Goal: Task Accomplishment & Management: Complete application form

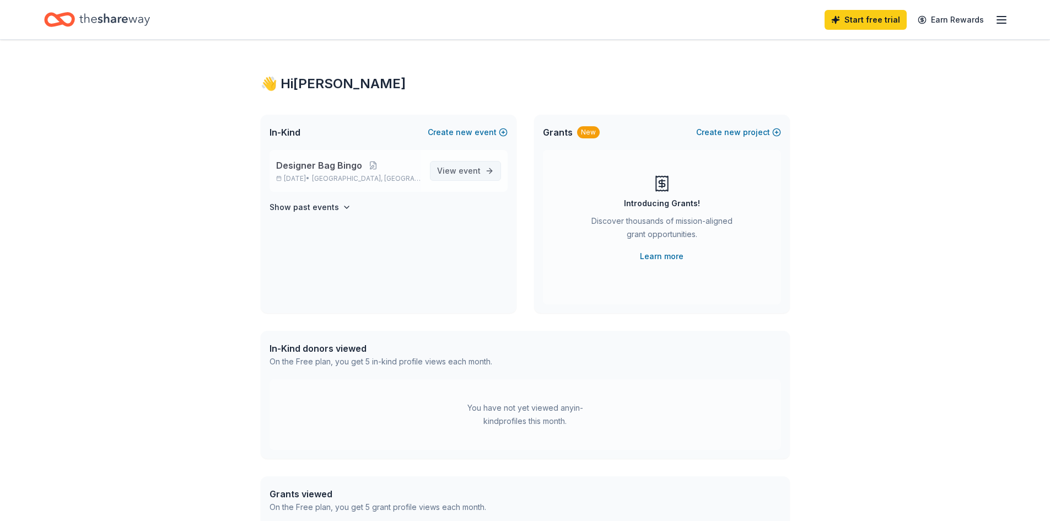
click at [460, 176] on span "View event" at bounding box center [459, 170] width 44 height 13
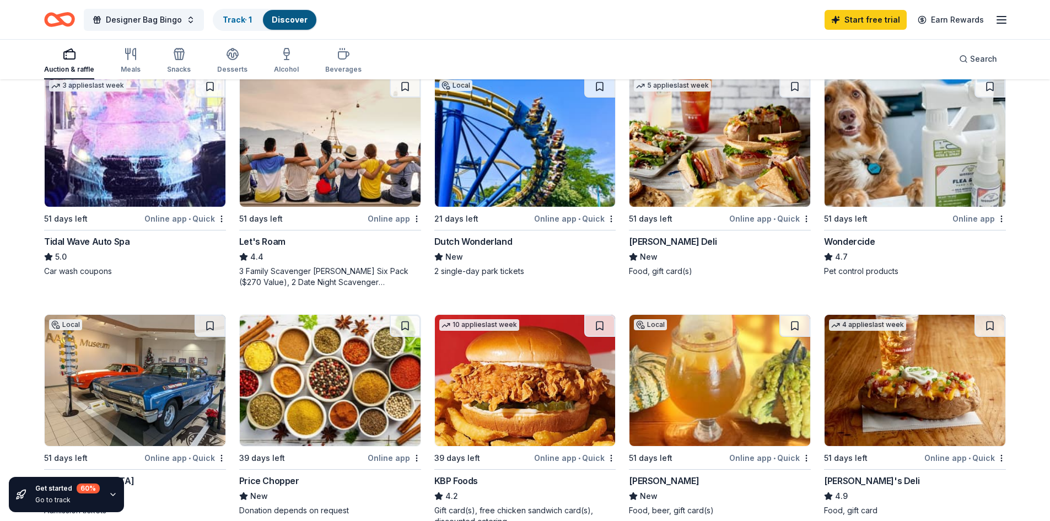
scroll to position [386, 0]
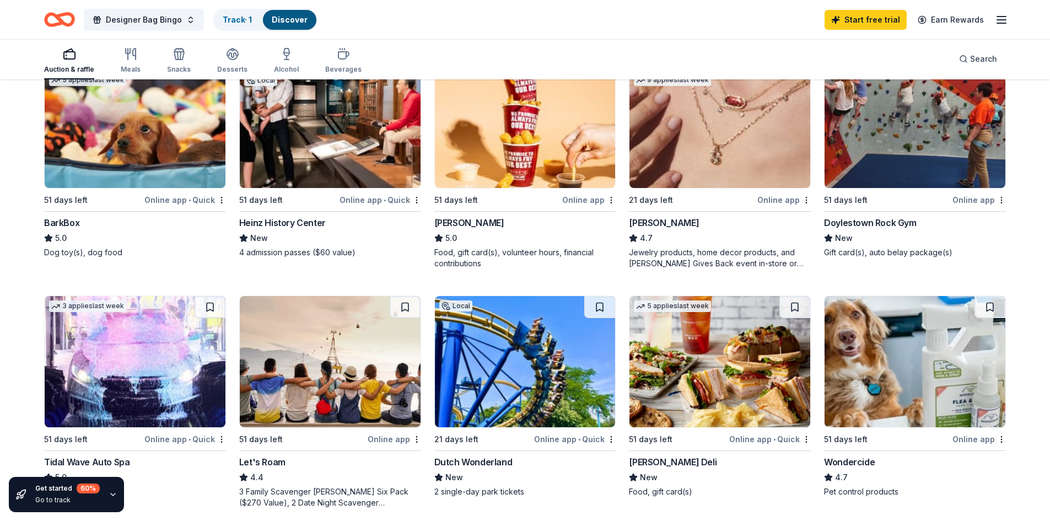
click at [322, 105] on img at bounding box center [330, 122] width 181 height 131
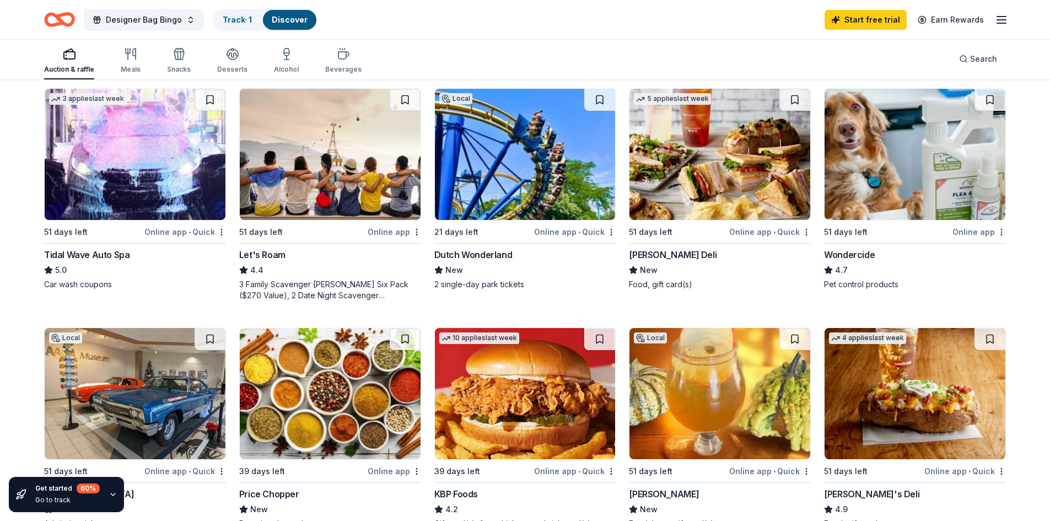
scroll to position [606, 0]
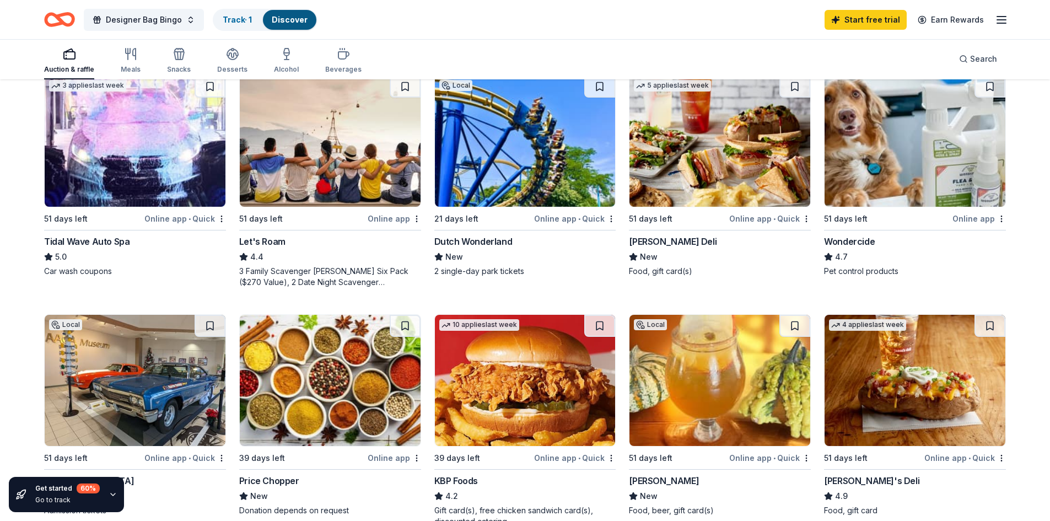
click at [472, 187] on img at bounding box center [525, 141] width 181 height 131
click at [905, 178] on img at bounding box center [914, 141] width 181 height 131
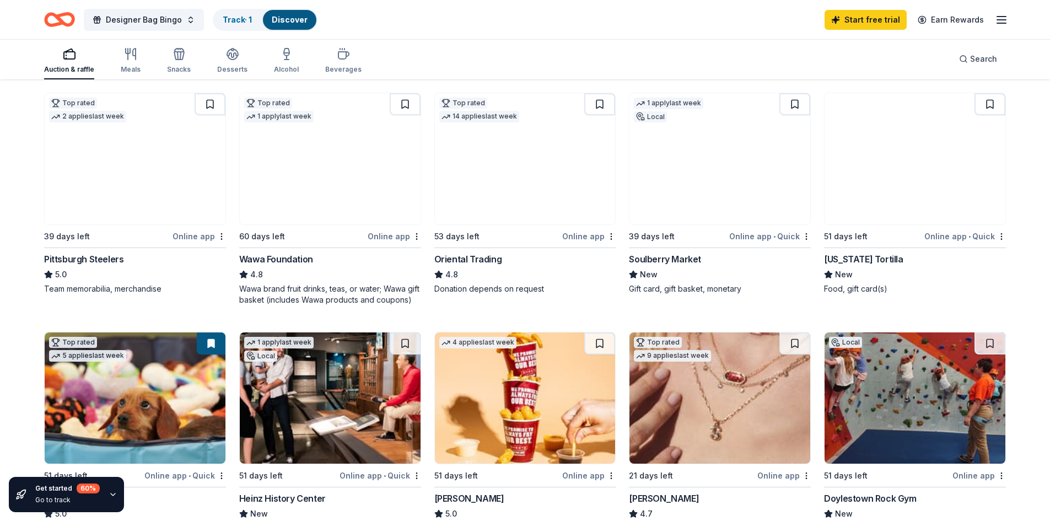
scroll to position [0, 0]
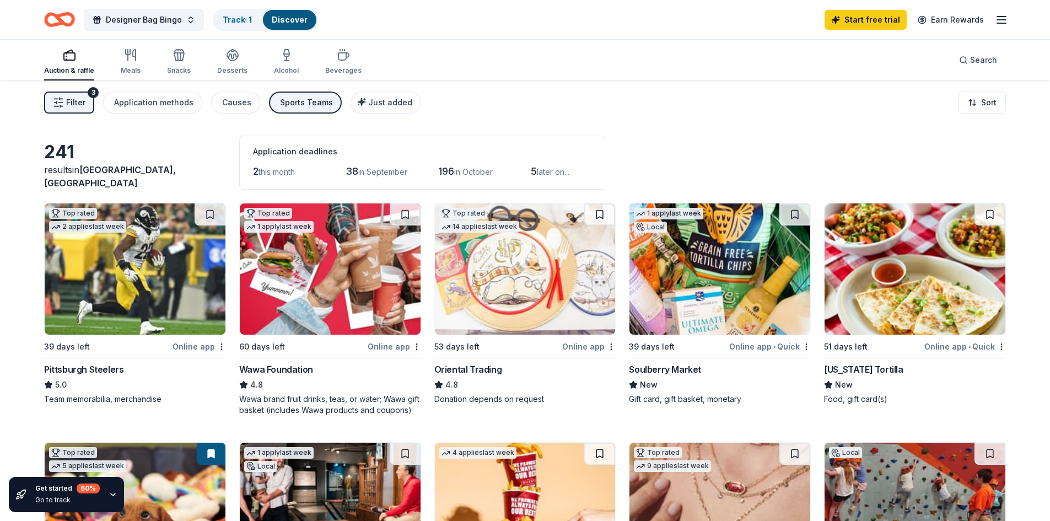
click at [897, 268] on img at bounding box center [914, 268] width 181 height 131
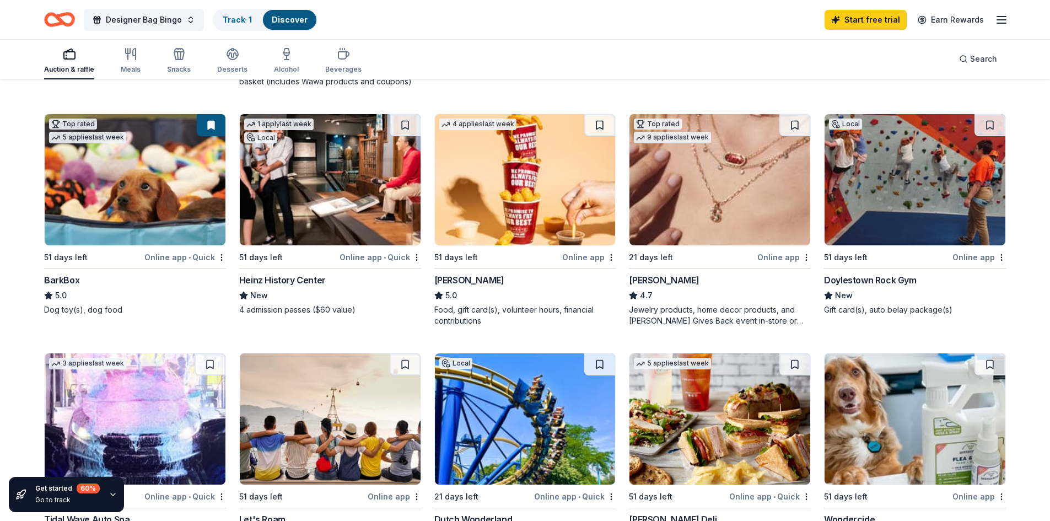
scroll to position [331, 0]
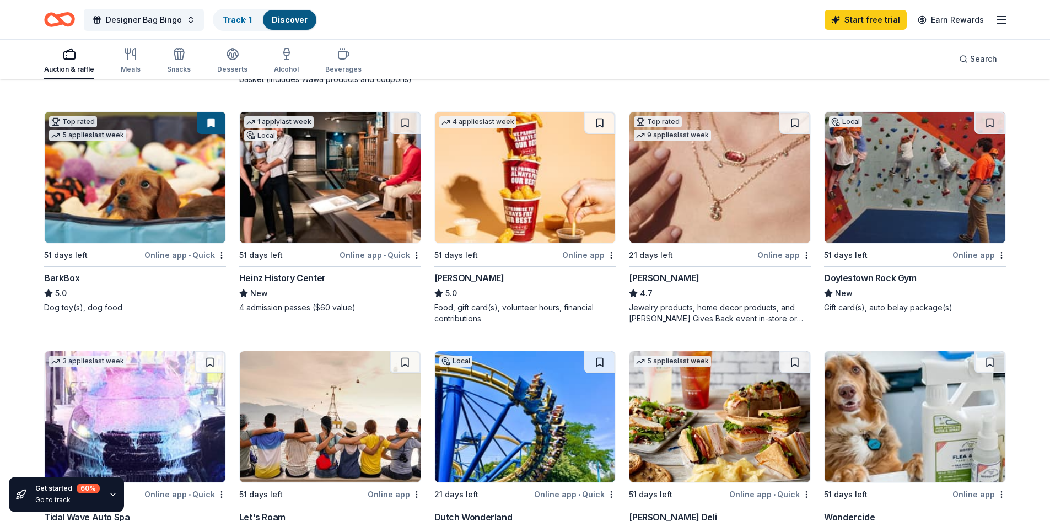
click at [929, 168] on img at bounding box center [914, 177] width 181 height 131
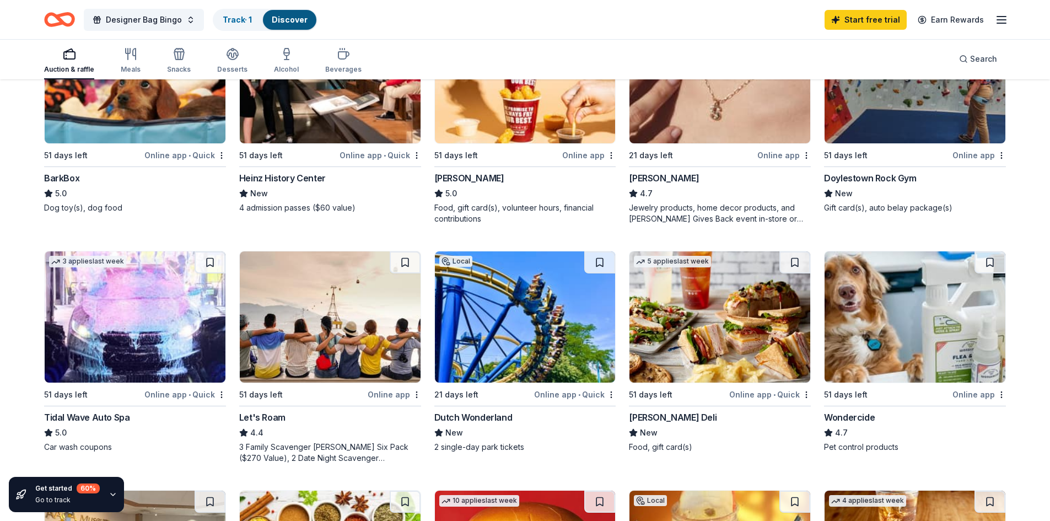
scroll to position [496, 0]
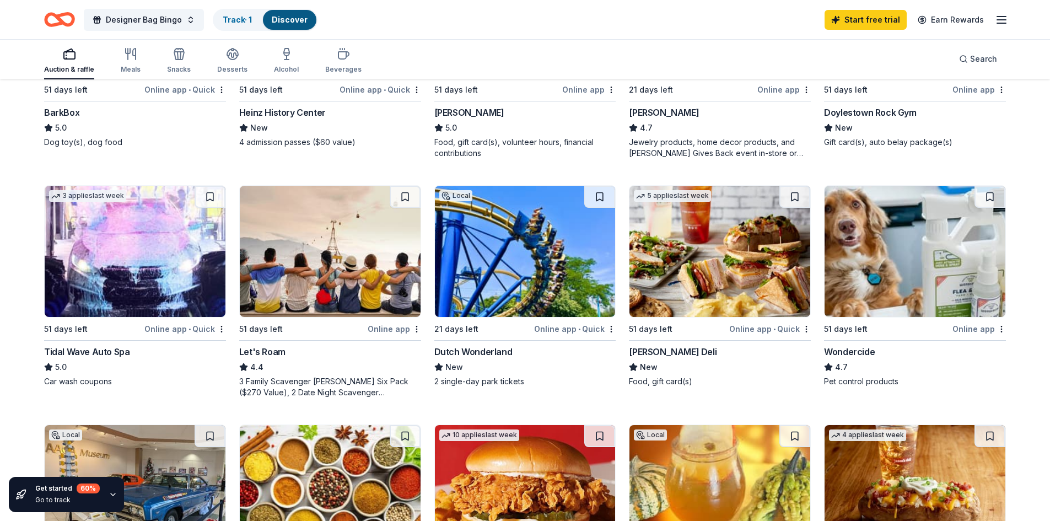
click at [689, 271] on img at bounding box center [719, 251] width 181 height 131
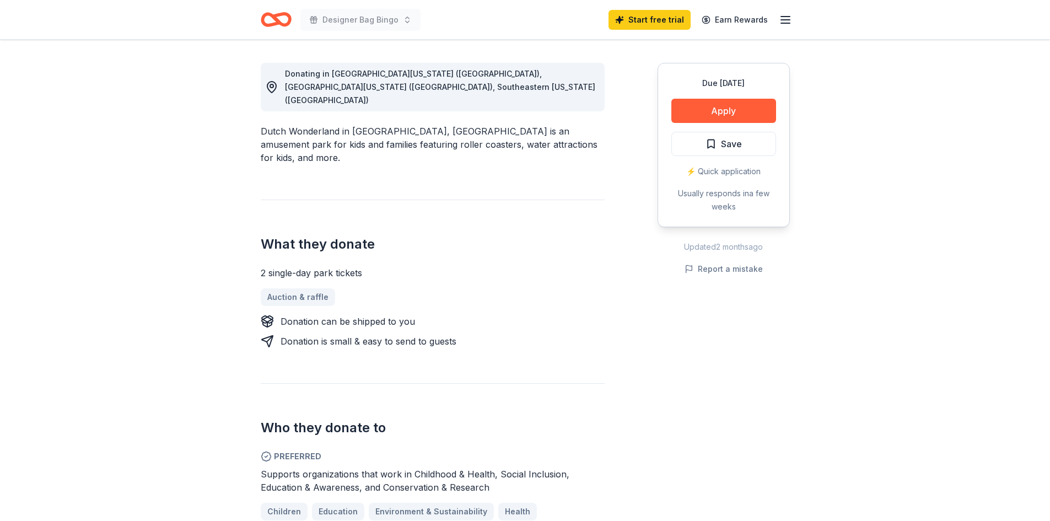
scroll to position [331, 0]
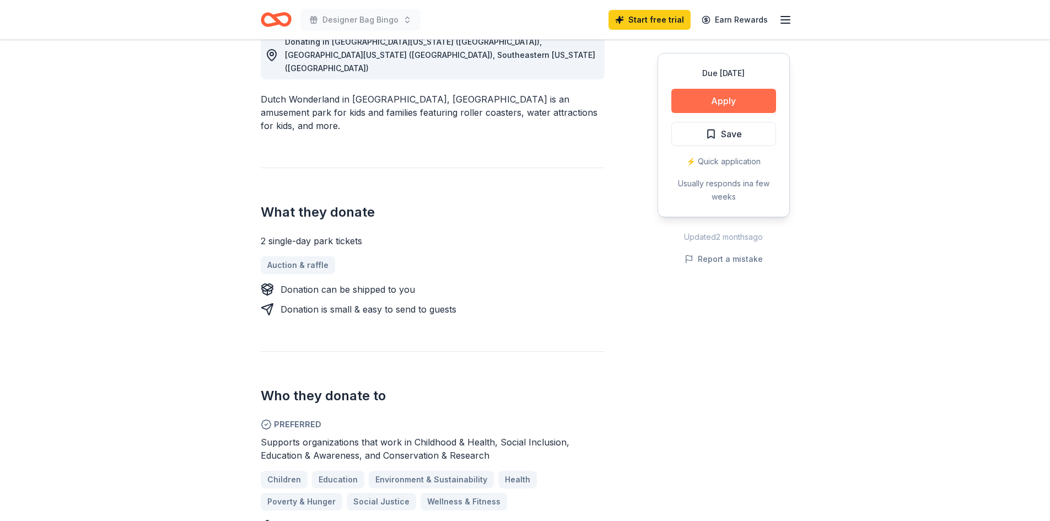
click at [677, 103] on button "Apply" at bounding box center [723, 101] width 105 height 24
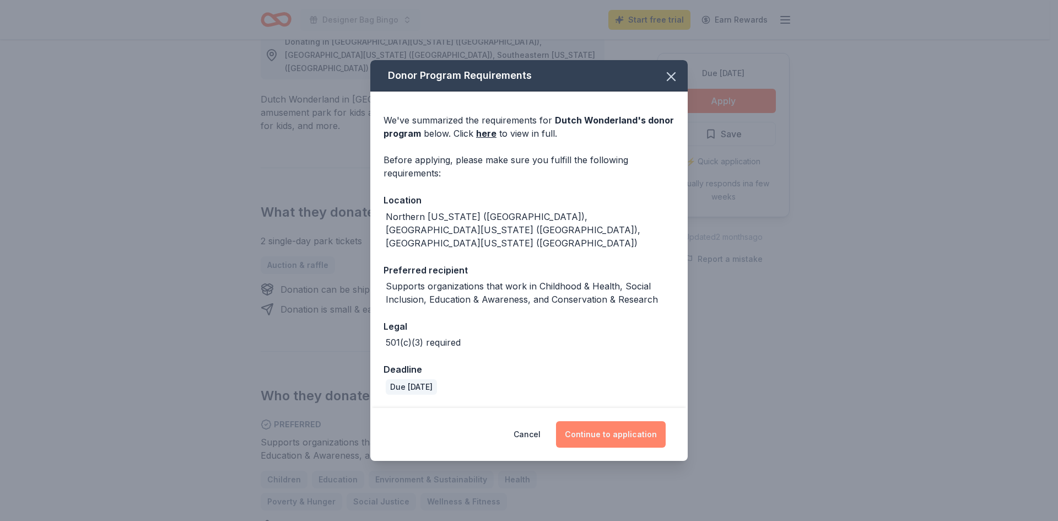
click at [586, 422] on button "Continue to application" at bounding box center [611, 434] width 110 height 26
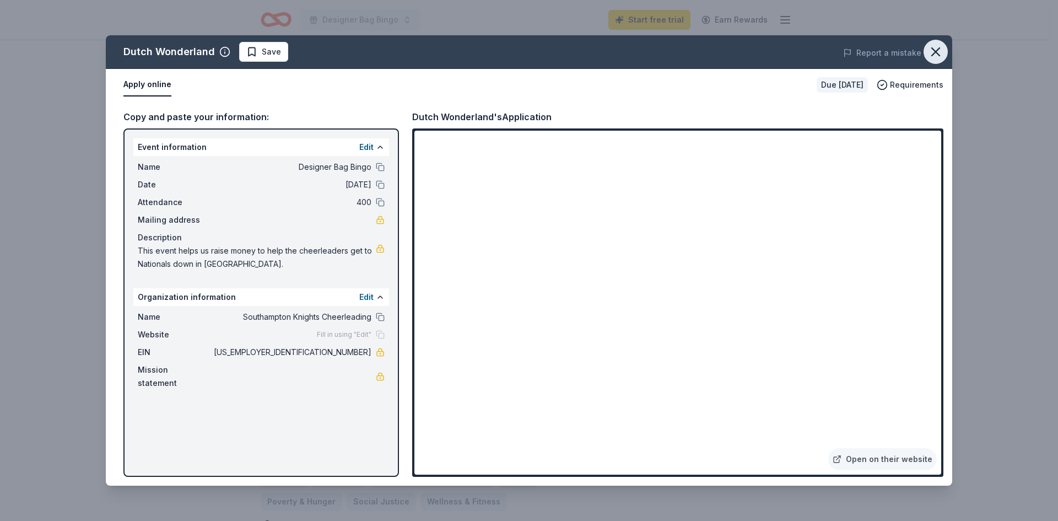
click at [934, 50] on icon "button" at bounding box center [936, 52] width 8 height 8
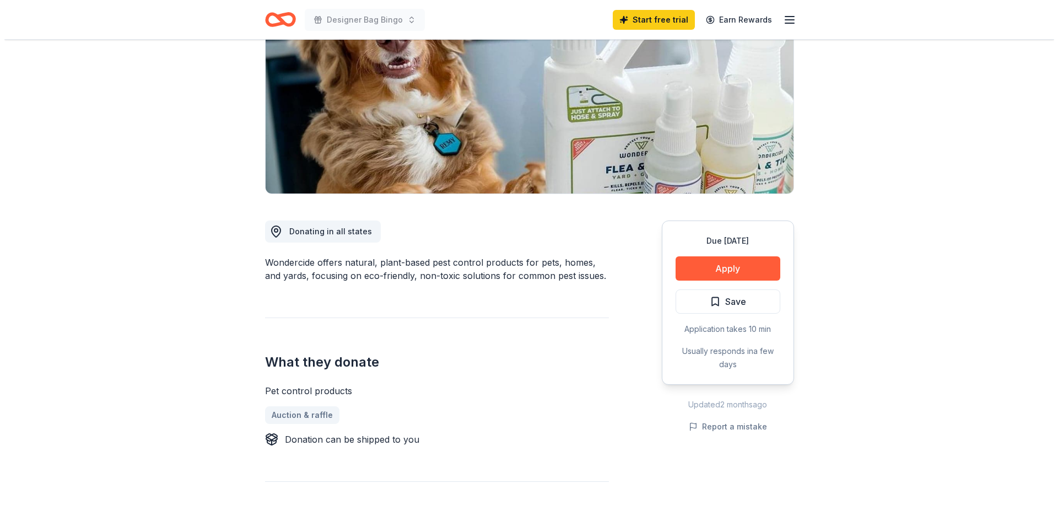
scroll to position [165, 0]
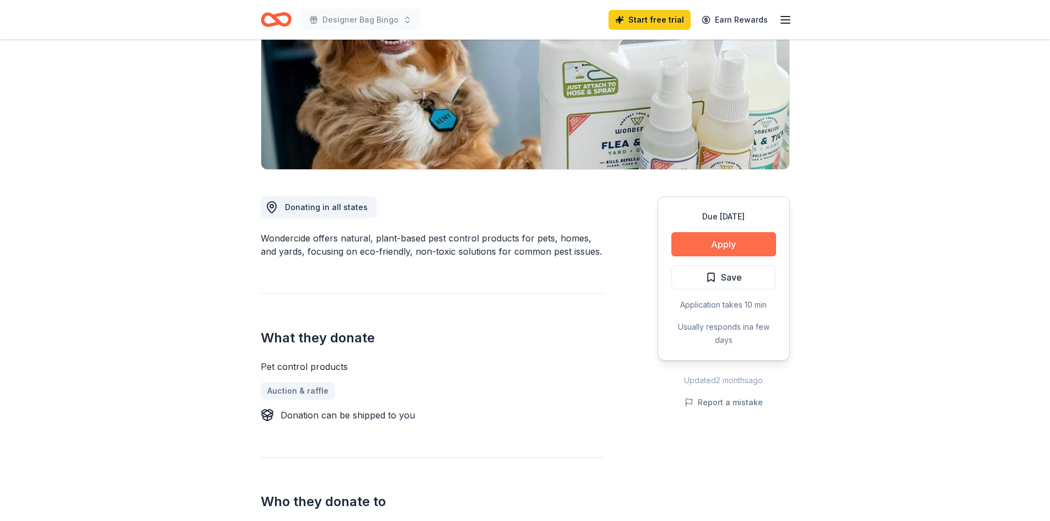
click at [708, 241] on button "Apply" at bounding box center [723, 244] width 105 height 24
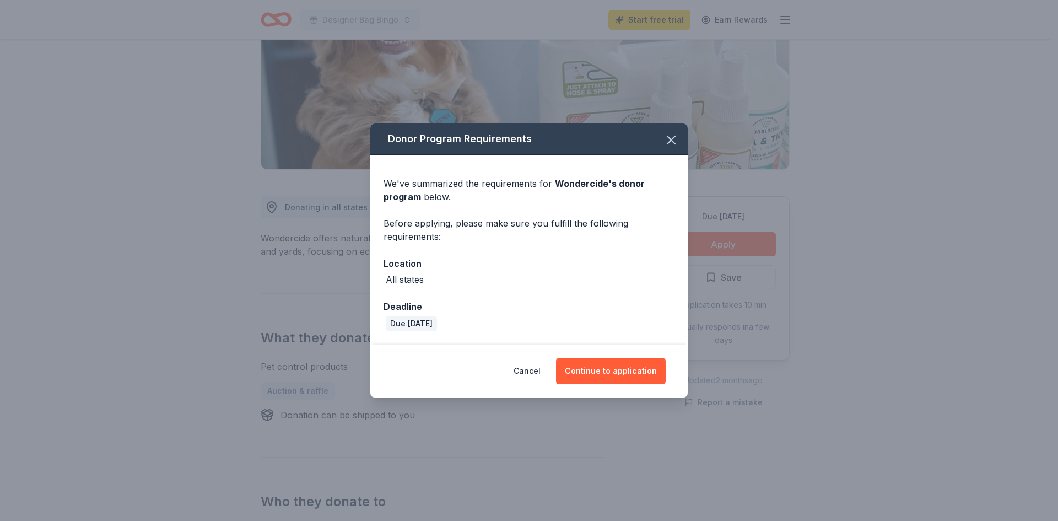
click at [608, 385] on div "Cancel Continue to application" at bounding box center [528, 370] width 317 height 53
click at [605, 374] on button "Continue to application" at bounding box center [611, 371] width 110 height 26
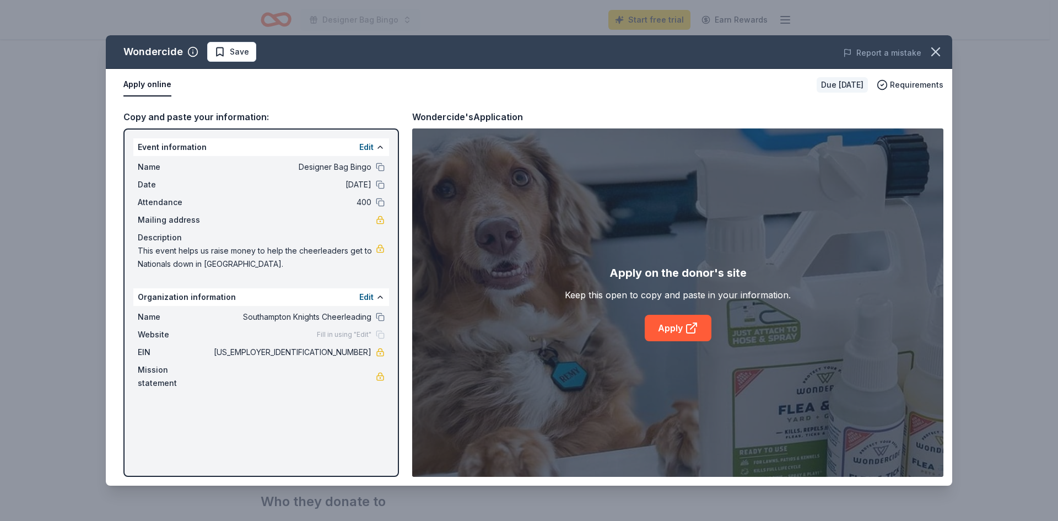
click at [652, 342] on div "Apply on the donor's site Keep this open to copy and paste in your information.…" at bounding box center [677, 302] width 531 height 348
click at [658, 332] on link "Apply" at bounding box center [678, 328] width 67 height 26
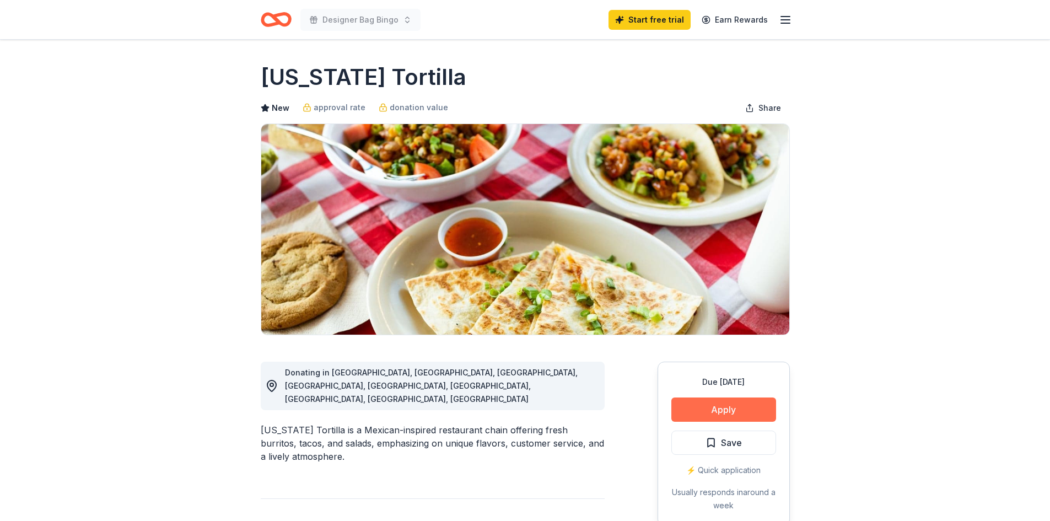
click at [695, 404] on button "Apply" at bounding box center [723, 409] width 105 height 24
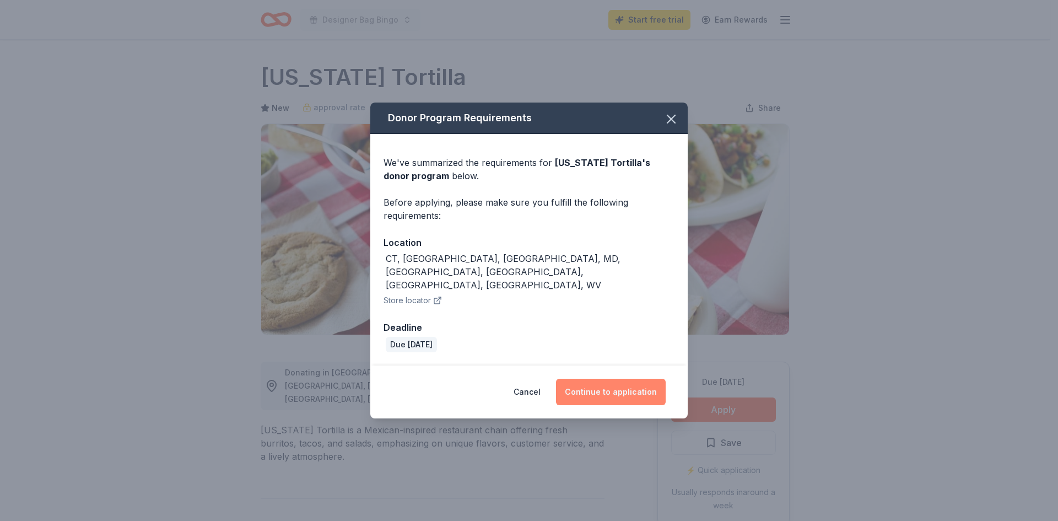
click at [599, 379] on button "Continue to application" at bounding box center [611, 392] width 110 height 26
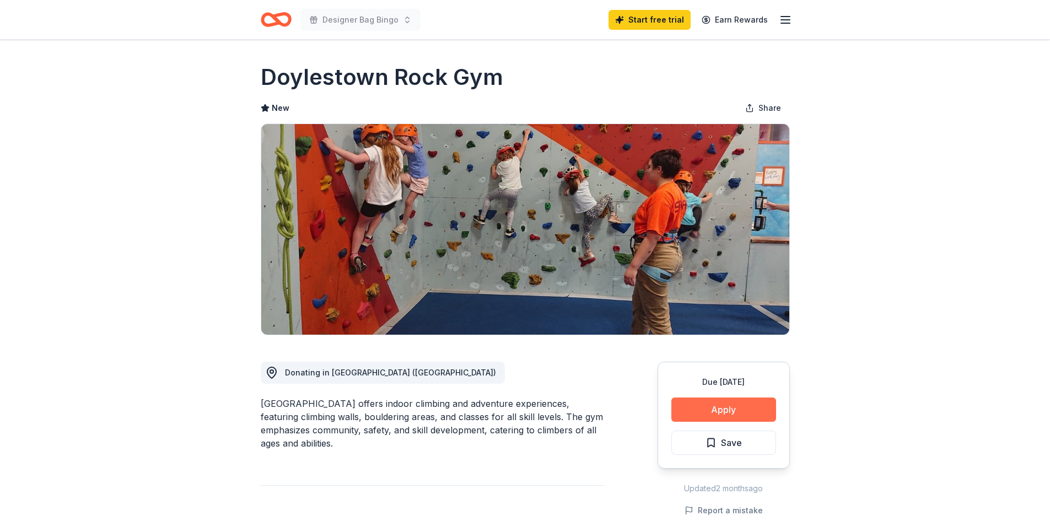
click at [702, 413] on button "Apply" at bounding box center [723, 409] width 105 height 24
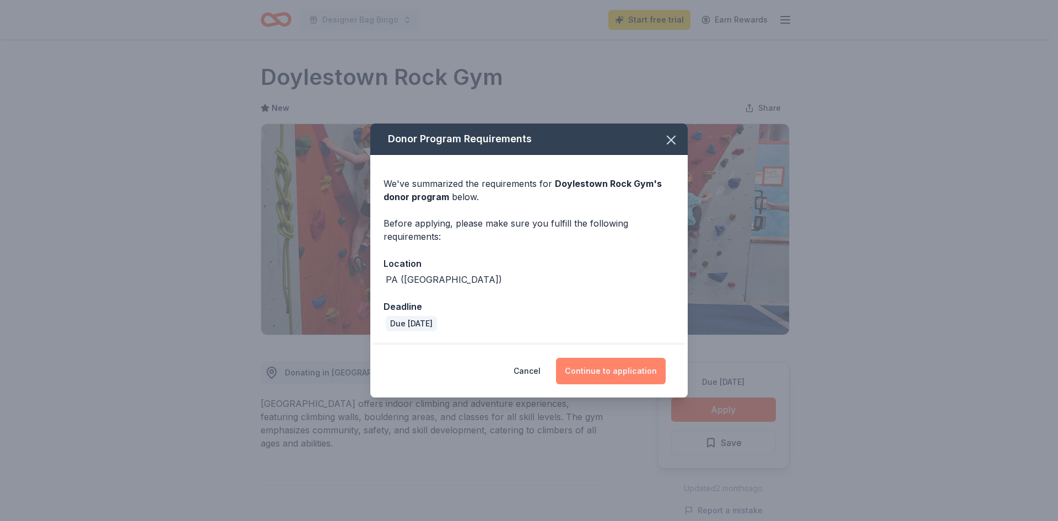
click at [616, 371] on button "Continue to application" at bounding box center [611, 371] width 110 height 26
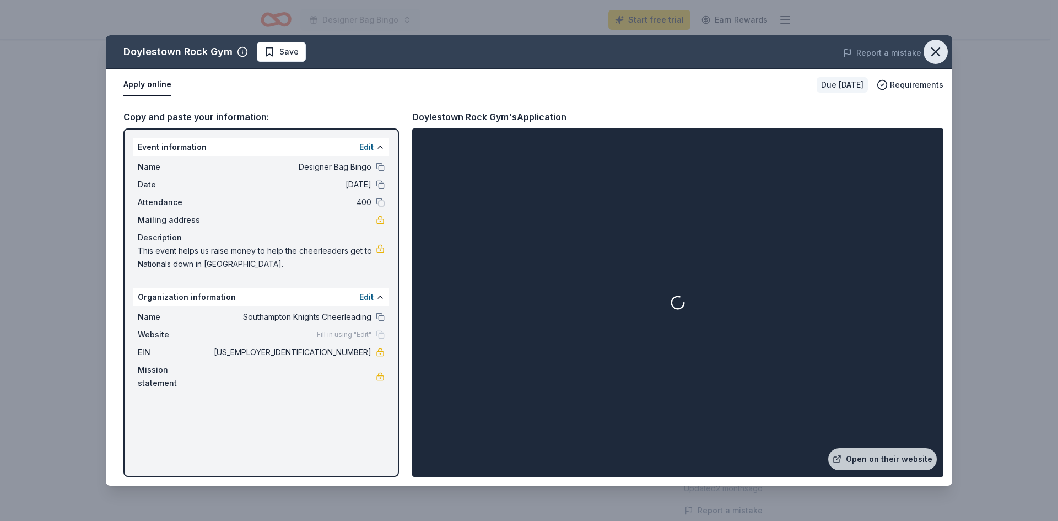
click at [932, 52] on icon "button" at bounding box center [935, 51] width 15 height 15
